Goal: Information Seeking & Learning: Understand process/instructions

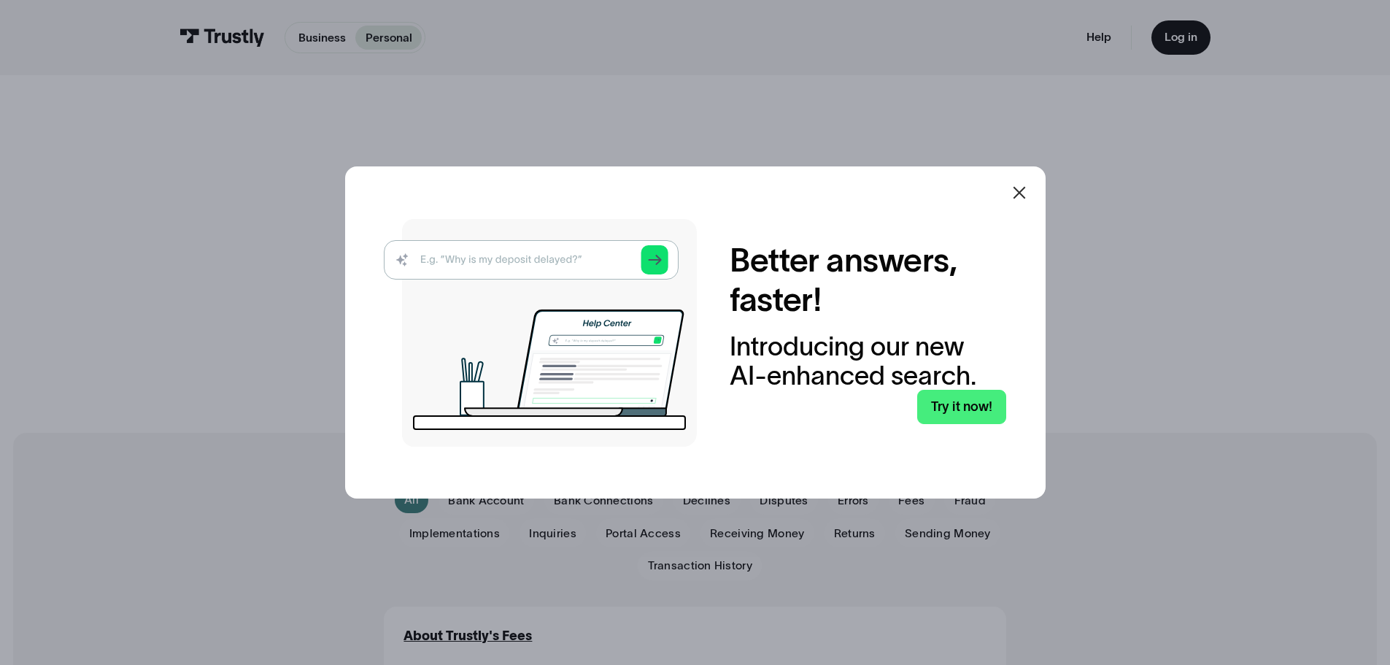
click at [1026, 195] on icon at bounding box center [1019, 193] width 18 height 18
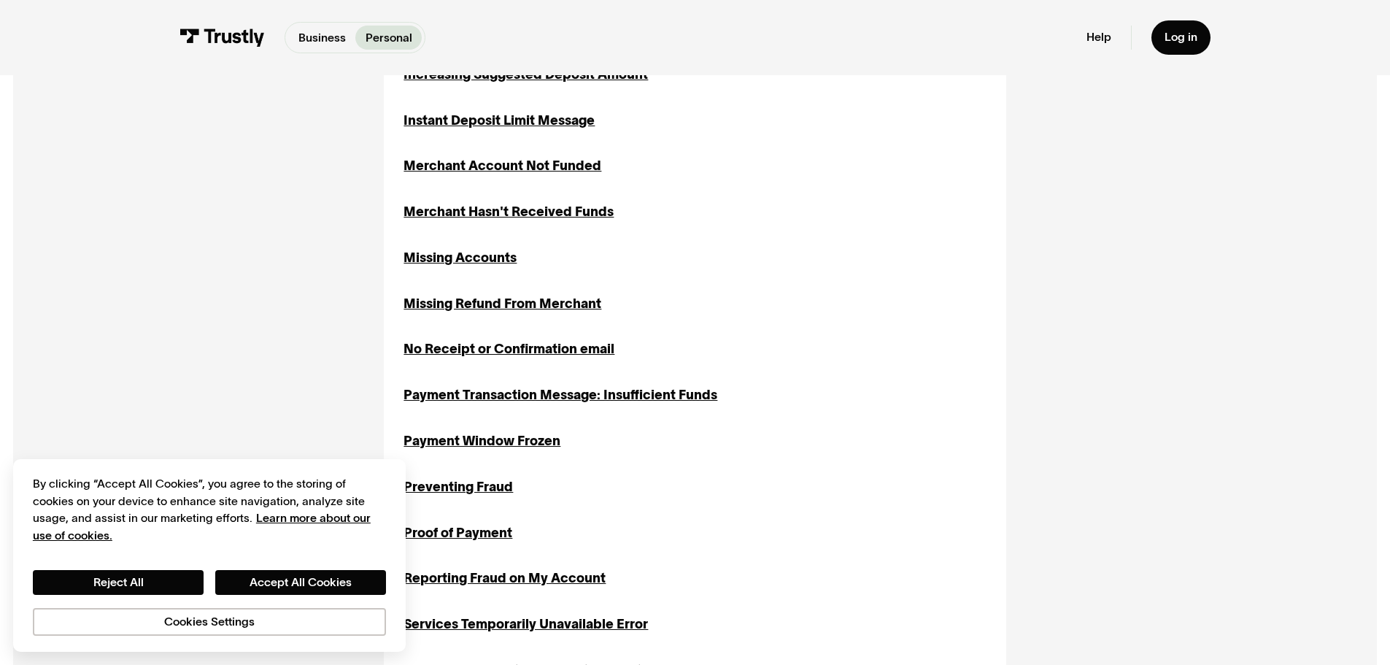
scroll to position [1167, 0]
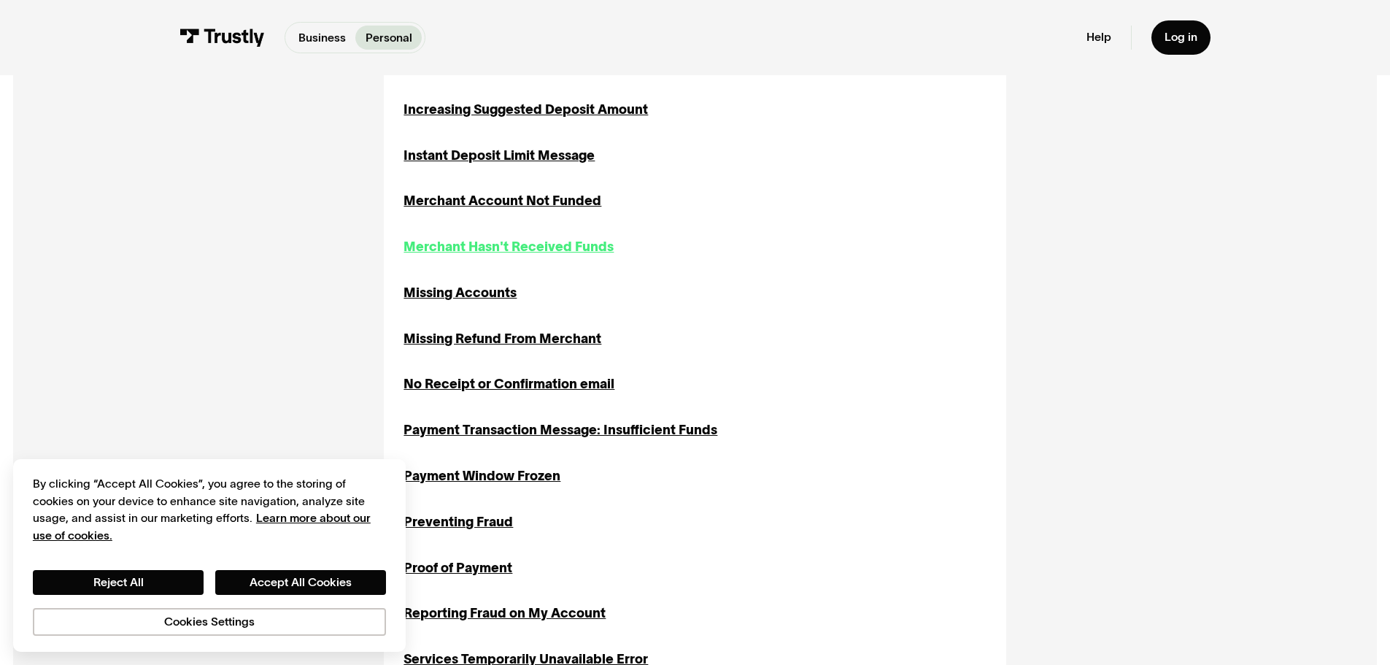
click at [581, 249] on div "Merchant Hasn't Received Funds" at bounding box center [508, 247] width 210 height 20
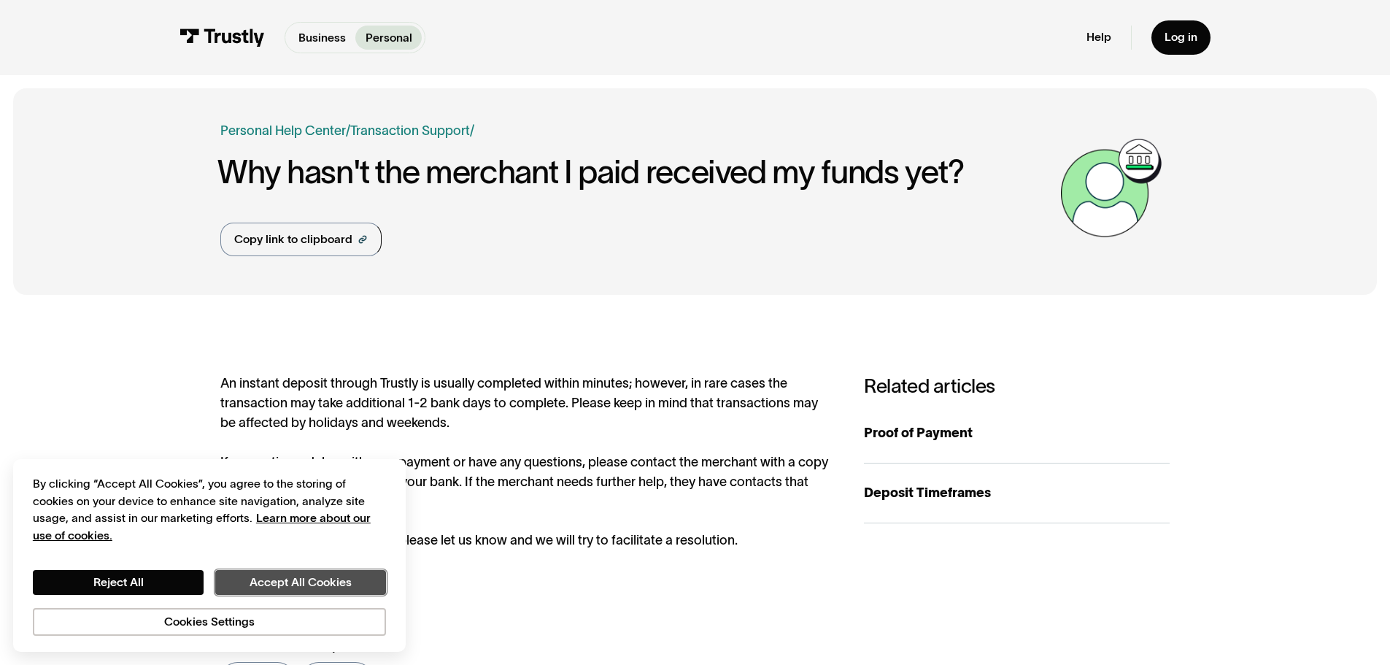
click at [288, 586] on button "Accept All Cookies" at bounding box center [300, 582] width 171 height 25
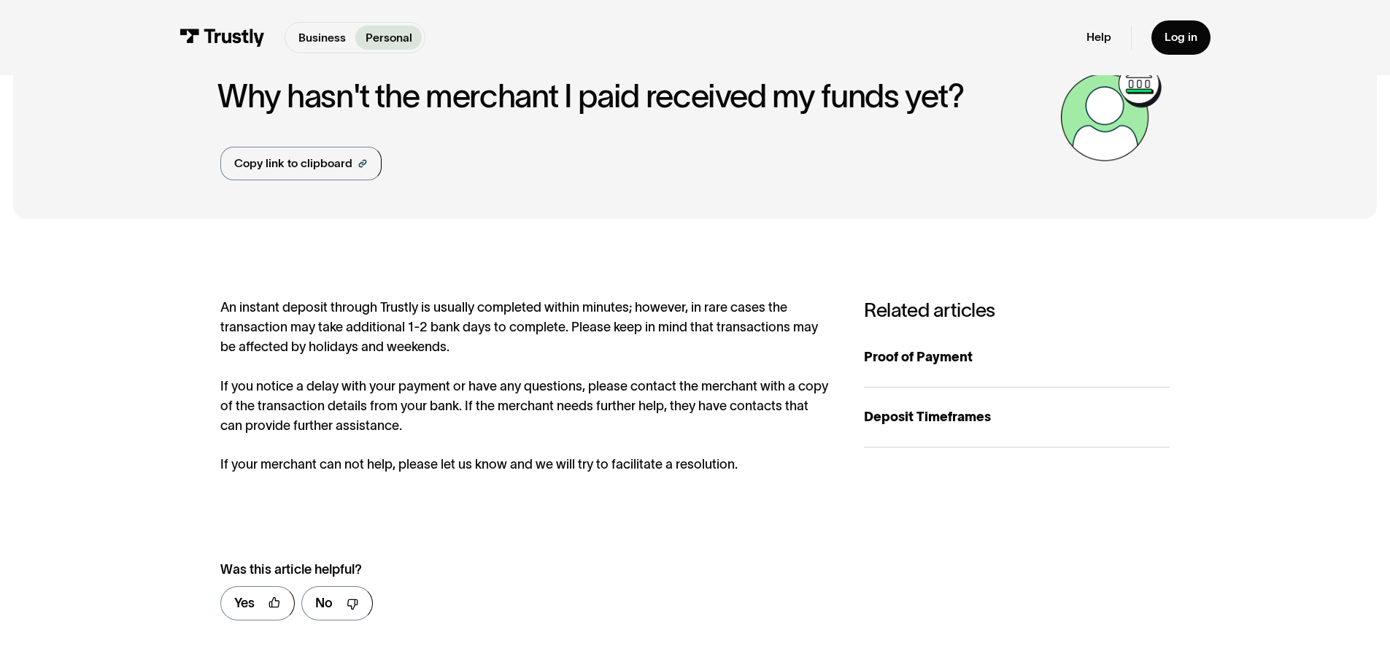
scroll to position [146, 0]
